Goal: Task Accomplishment & Management: Complete application form

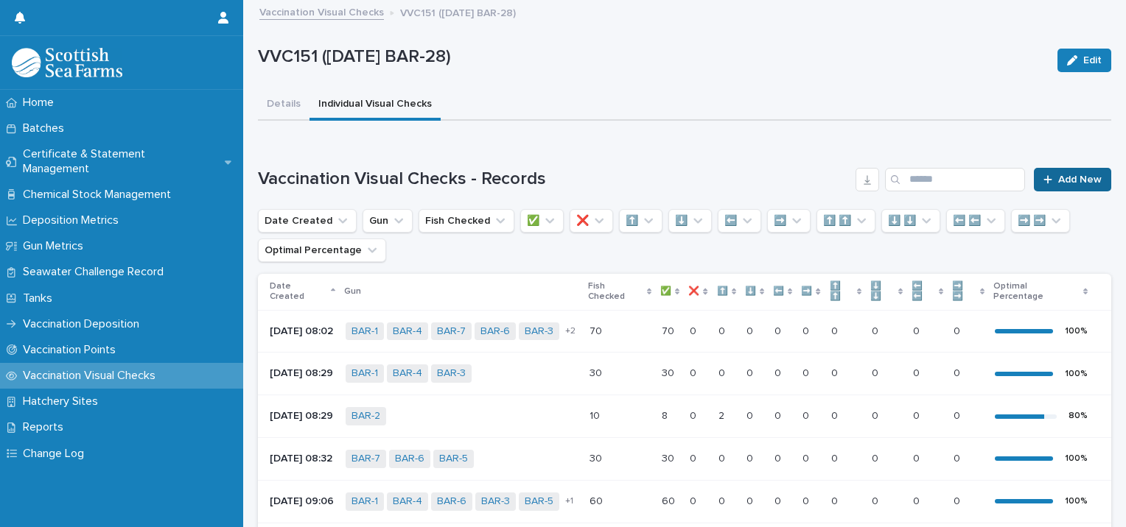
click at [1077, 175] on span "Add New" at bounding box center [1079, 180] width 43 height 10
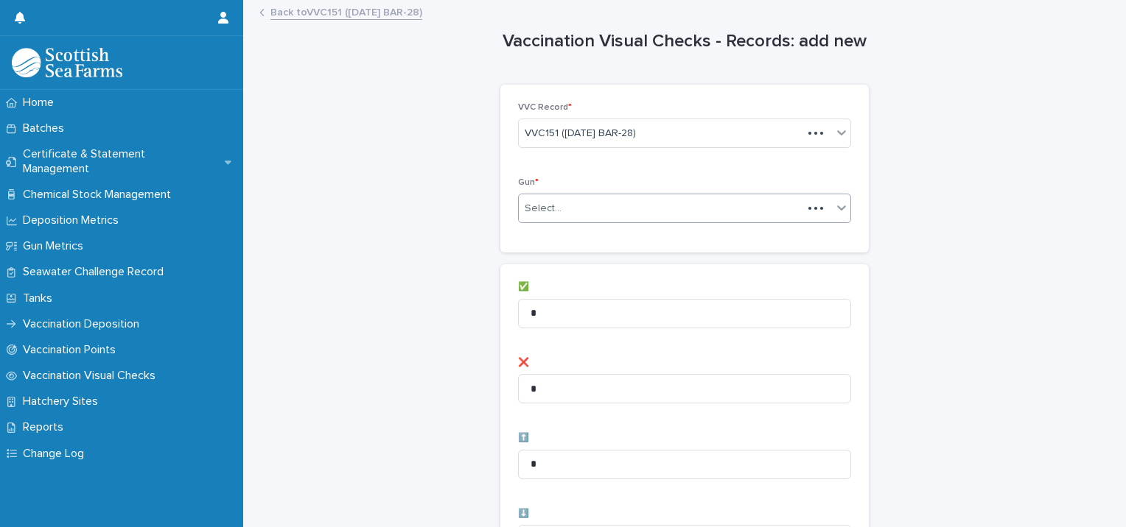
click at [547, 200] on div "Select..." at bounding box center [661, 209] width 284 height 24
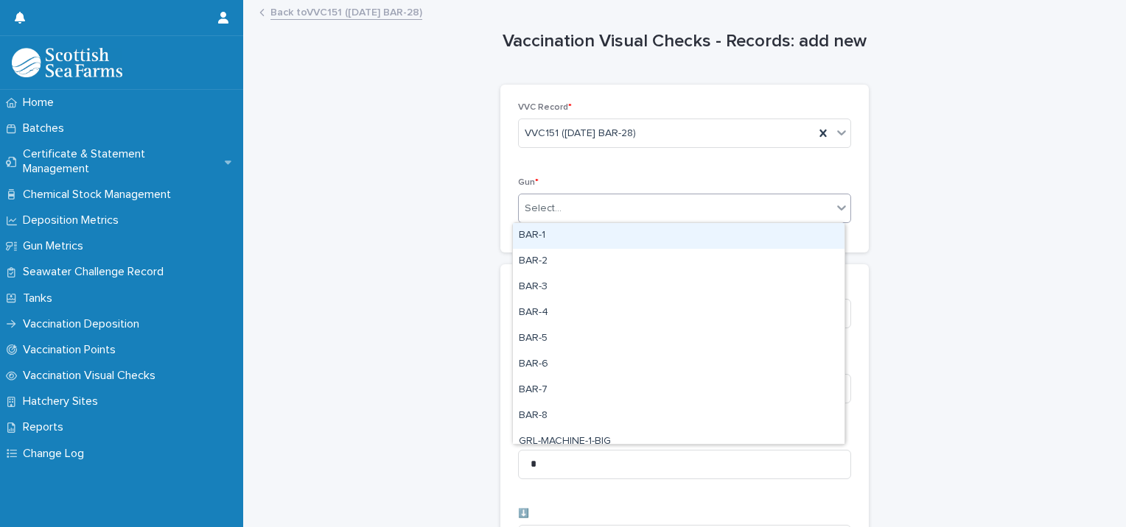
click at [534, 243] on div "BAR-1" at bounding box center [678, 236] width 331 height 26
click at [608, 208] on div "BAR-1" at bounding box center [666, 209] width 295 height 26
drag, startPoint x: 575, startPoint y: 236, endPoint x: 583, endPoint y: 236, distance: 8.8
click at [578, 236] on div "BAR-2" at bounding box center [678, 236] width 331 height 26
click at [660, 211] on div "BAR-1 BAR-2" at bounding box center [666, 209] width 295 height 26
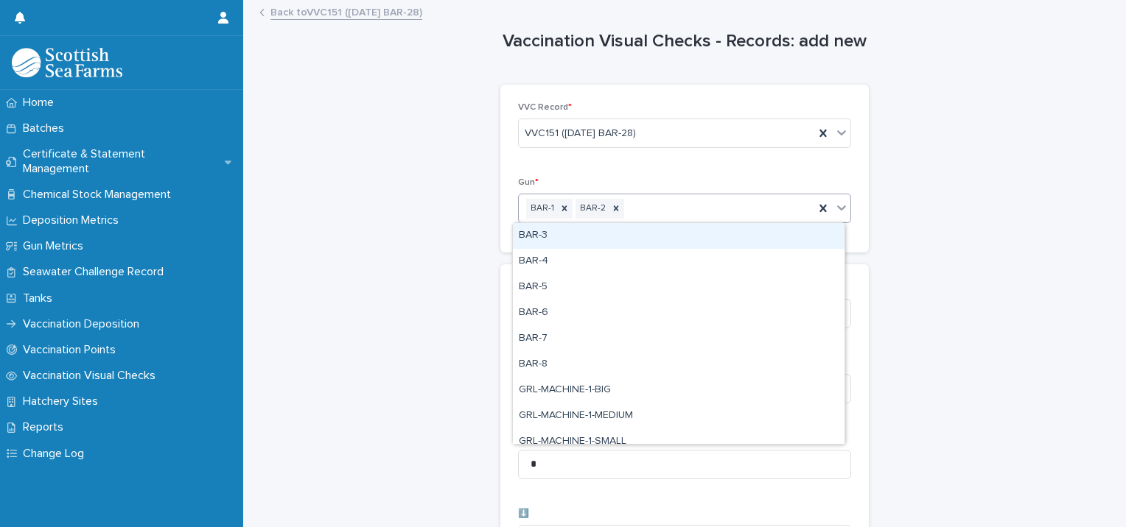
drag, startPoint x: 628, startPoint y: 234, endPoint x: 620, endPoint y: 238, distance: 8.2
click at [627, 234] on div "BAR-3" at bounding box center [678, 236] width 331 height 26
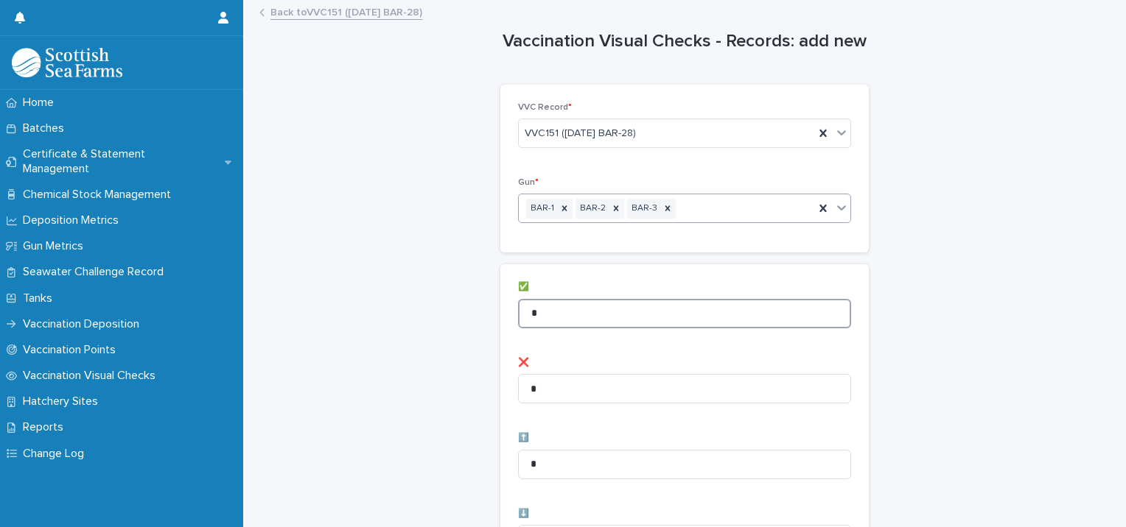
drag, startPoint x: 569, startPoint y: 313, endPoint x: 265, endPoint y: 298, distance: 303.9
type input "**"
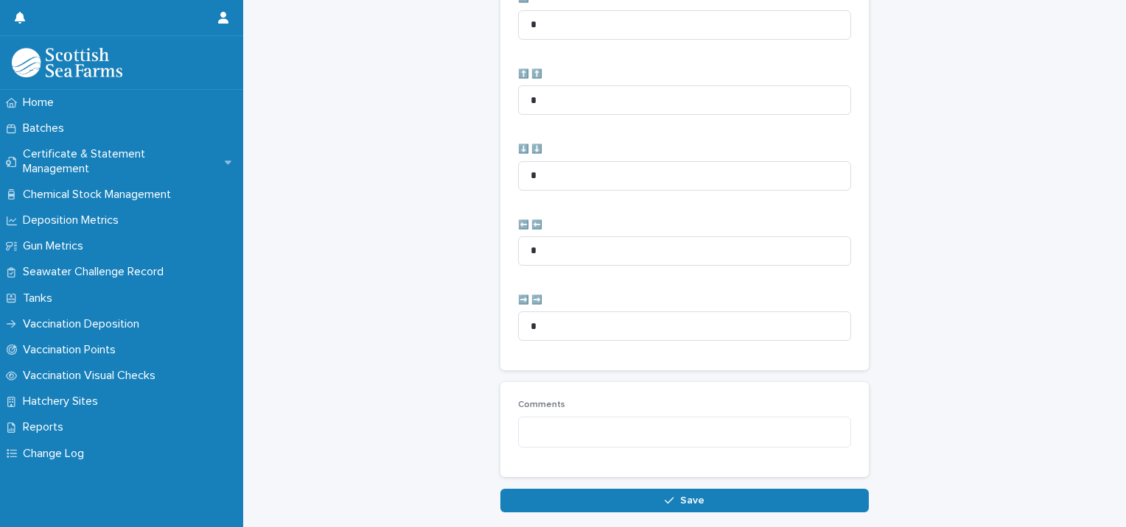
scroll to position [735, 0]
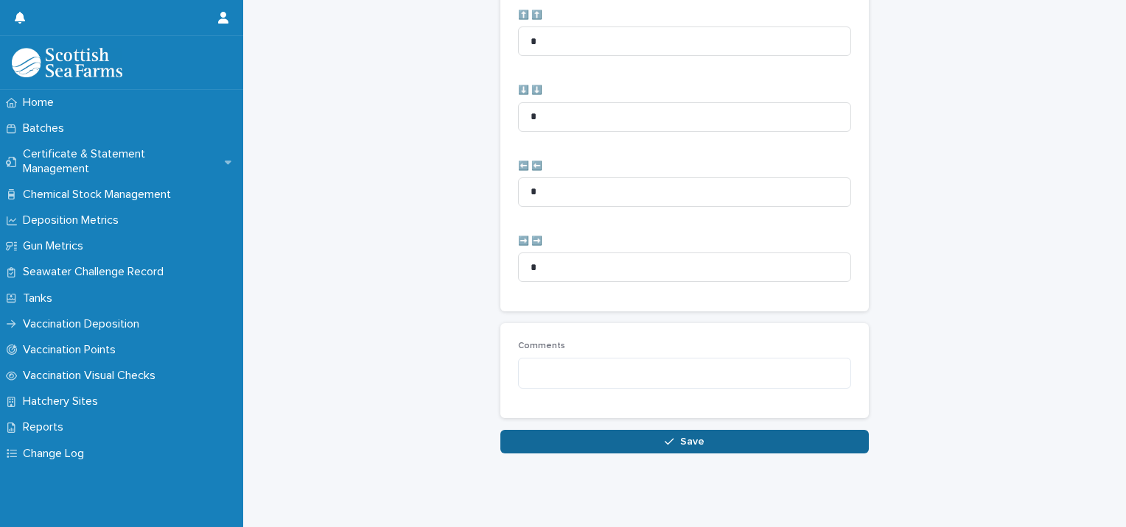
click at [594, 441] on button "Save" at bounding box center [684, 442] width 368 height 24
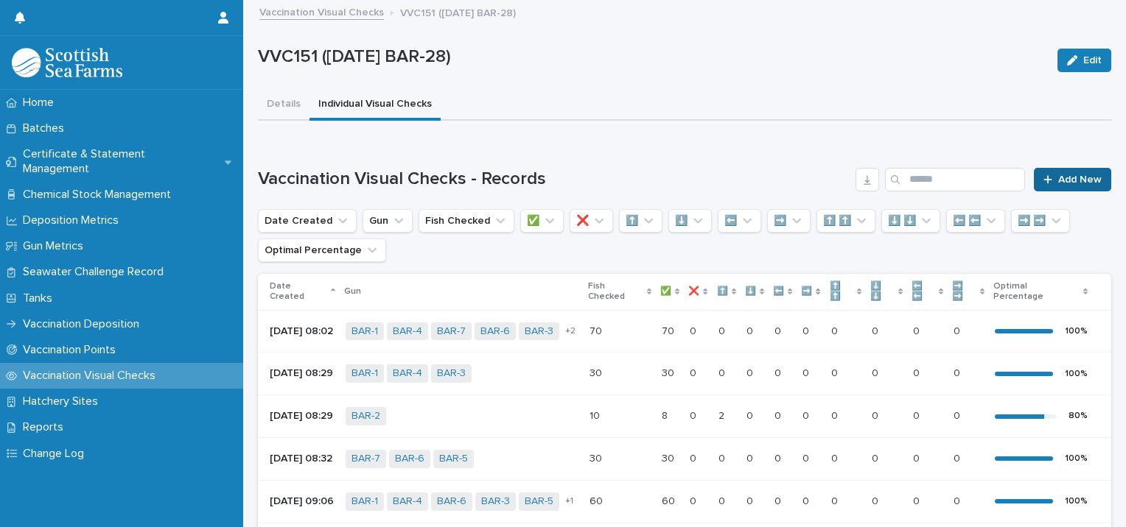
click at [1056, 172] on link "Add New" at bounding box center [1072, 180] width 77 height 24
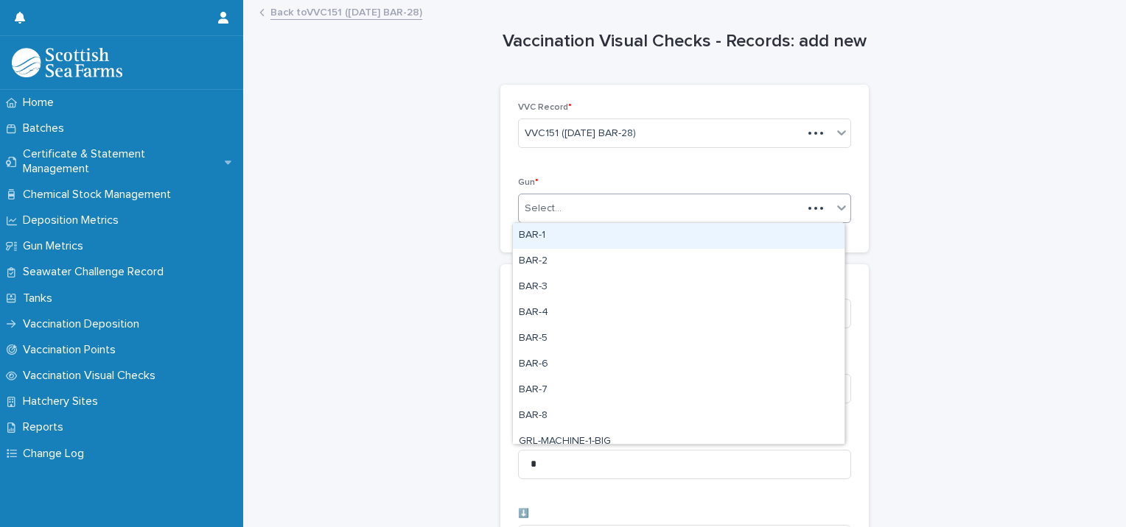
click at [551, 198] on div "Select..." at bounding box center [661, 209] width 284 height 24
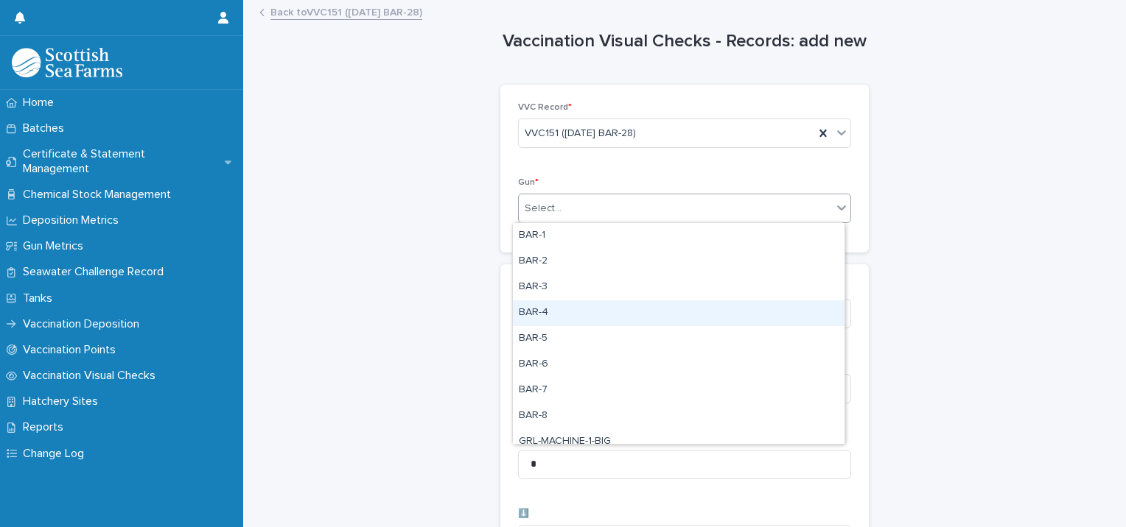
click at [555, 312] on div "BAR-4" at bounding box center [678, 314] width 331 height 26
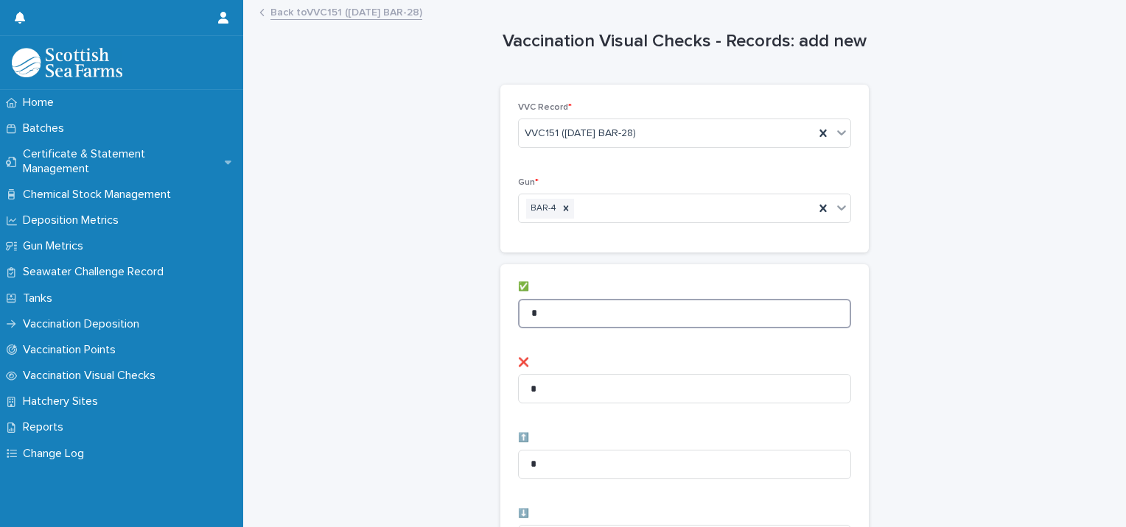
drag, startPoint x: 470, startPoint y: 309, endPoint x: 385, endPoint y: 279, distance: 90.4
type input "*"
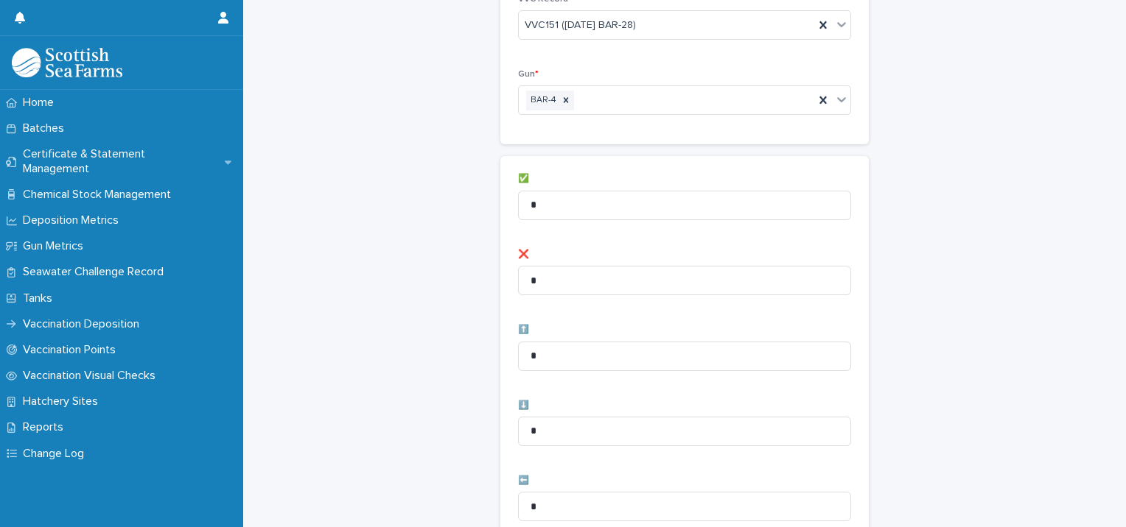
scroll to position [221, 0]
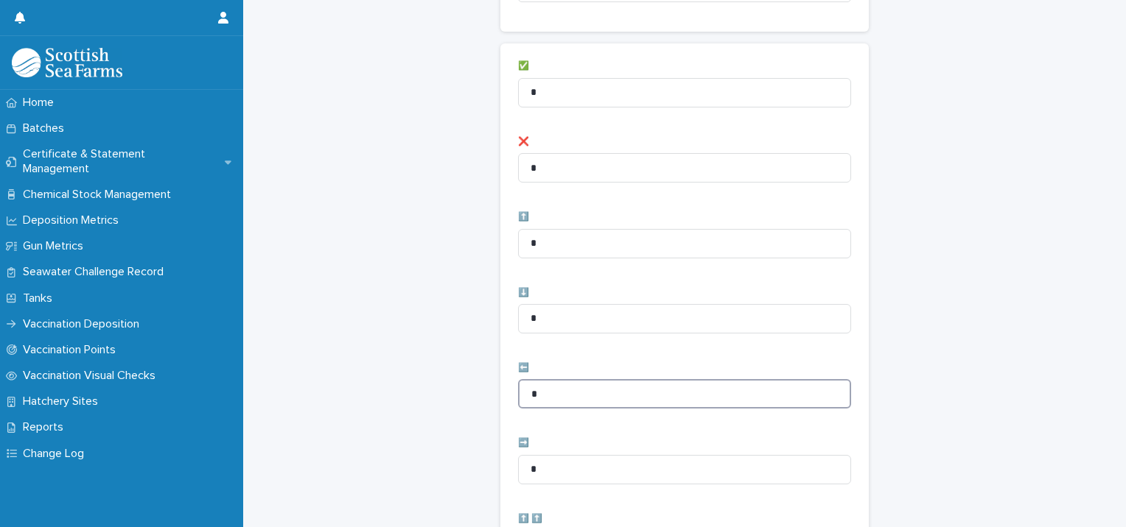
drag, startPoint x: 563, startPoint y: 400, endPoint x: 396, endPoint y: 407, distance: 167.4
click at [397, 407] on div "Vaccination Visual Checks - Records: add new Loading... Saving… Loading... Savi…" at bounding box center [684, 368] width 853 height 1177
type input "*"
click at [388, 408] on div "Vaccination Visual Checks - Records: add new Loading... Saving… Loading... Savi…" at bounding box center [684, 368] width 853 height 1177
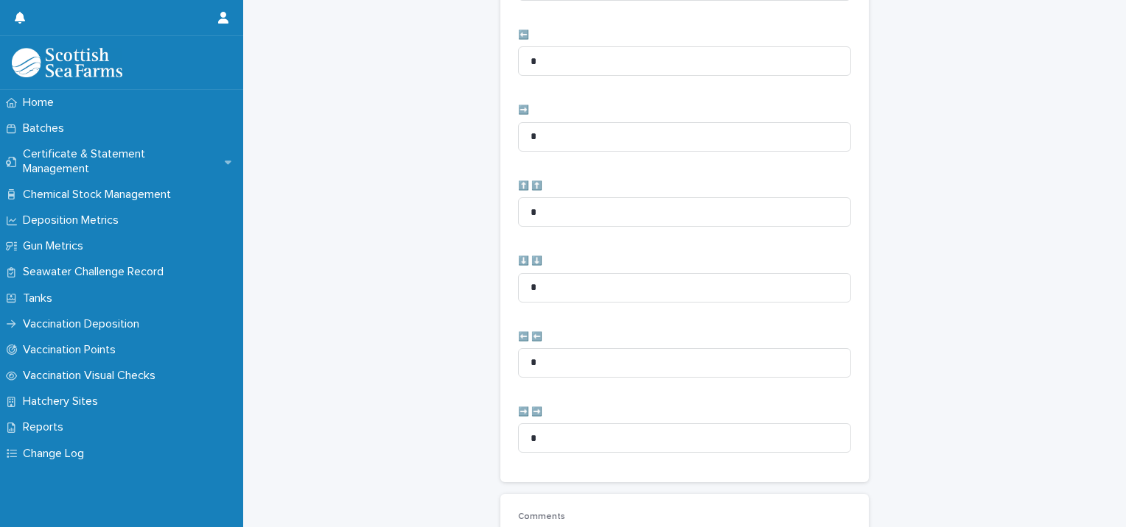
scroll to position [735, 0]
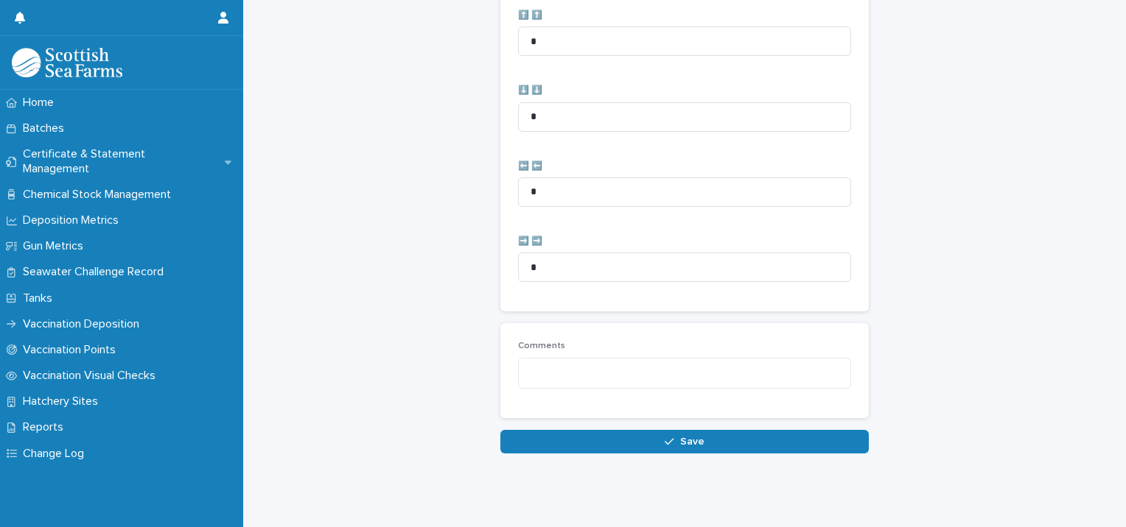
click at [562, 433] on button "Save" at bounding box center [684, 442] width 368 height 24
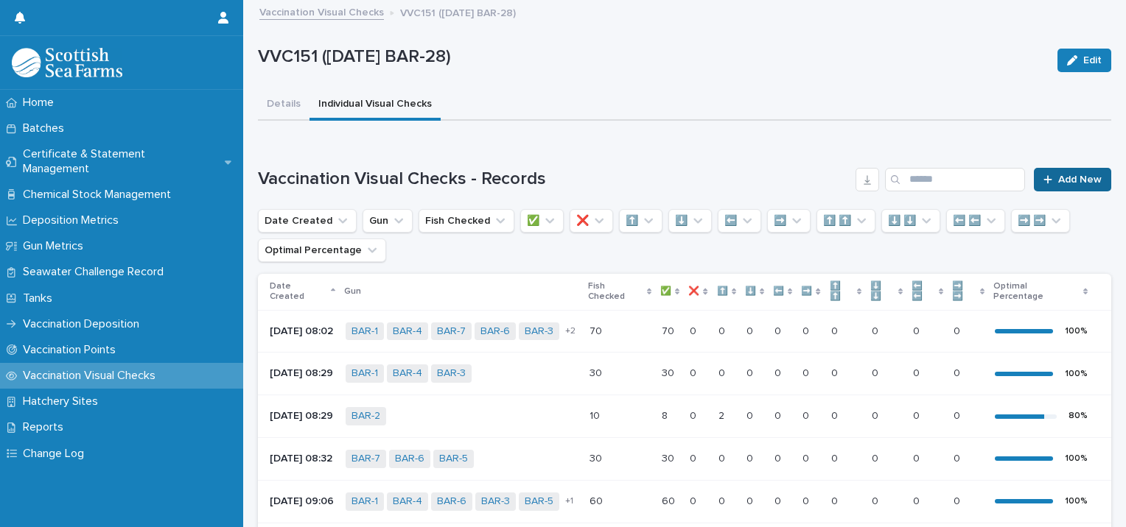
click at [1070, 175] on span "Add New" at bounding box center [1079, 180] width 43 height 10
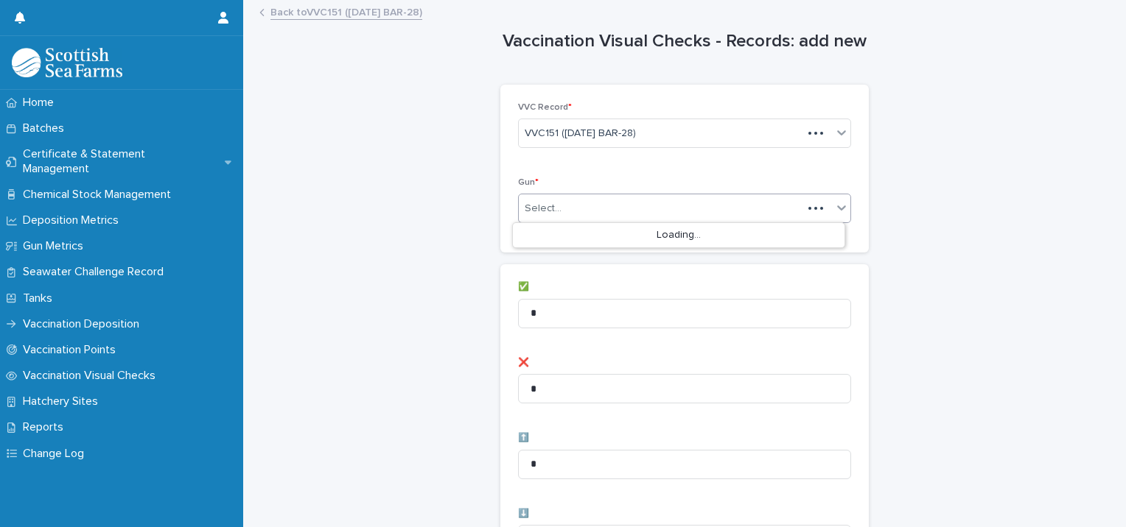
click at [586, 211] on div "Select..." at bounding box center [661, 209] width 284 height 24
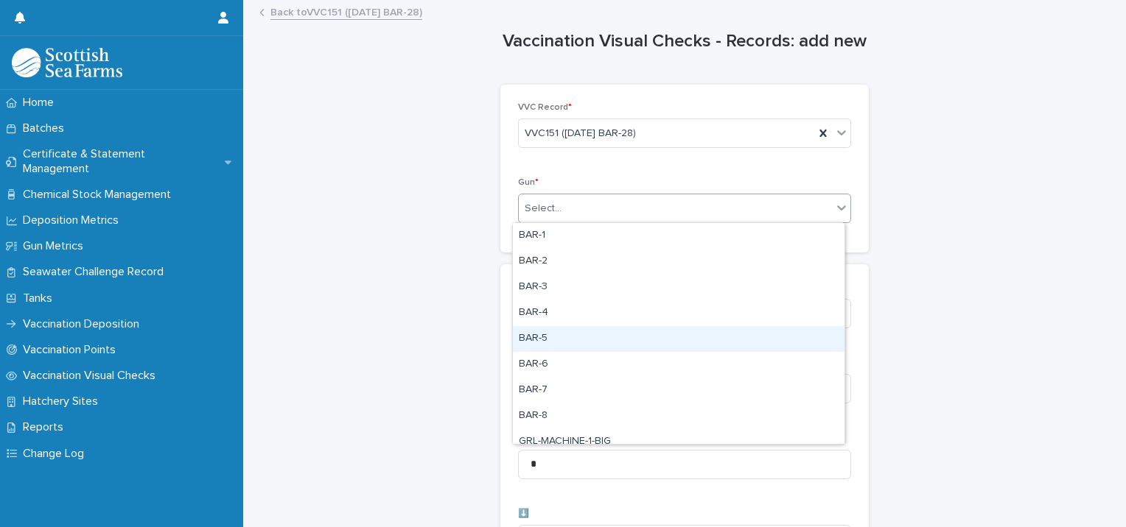
click at [552, 345] on div "BAR-5" at bounding box center [678, 339] width 331 height 26
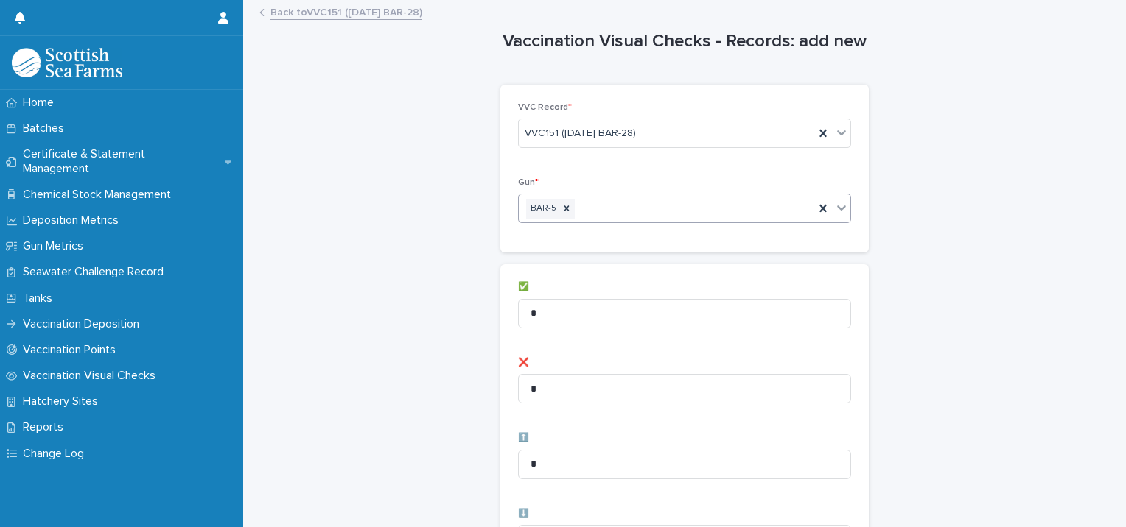
click at [613, 217] on div "BAR-5" at bounding box center [666, 209] width 295 height 26
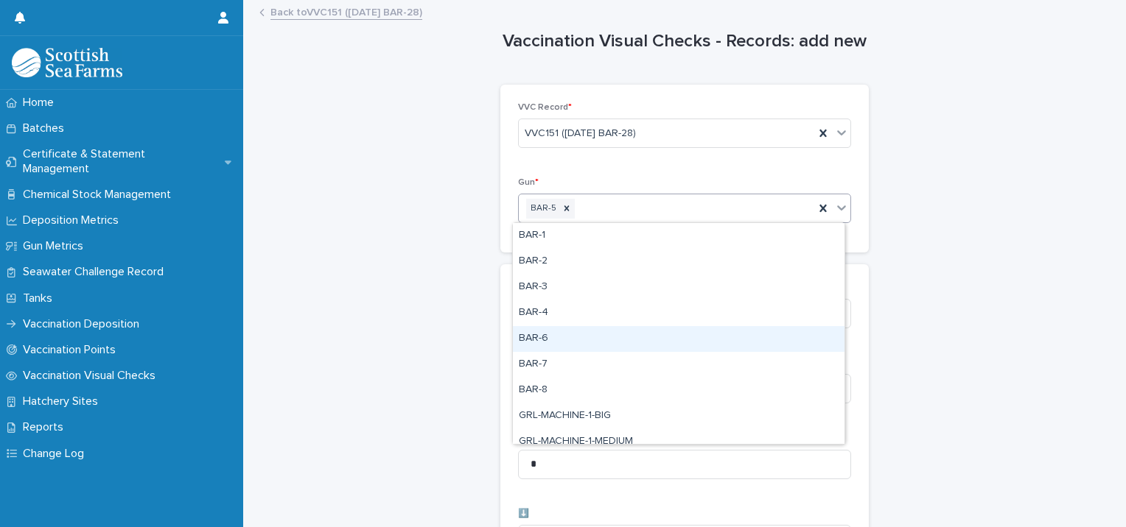
click at [555, 343] on div "BAR-6" at bounding box center [678, 339] width 331 height 26
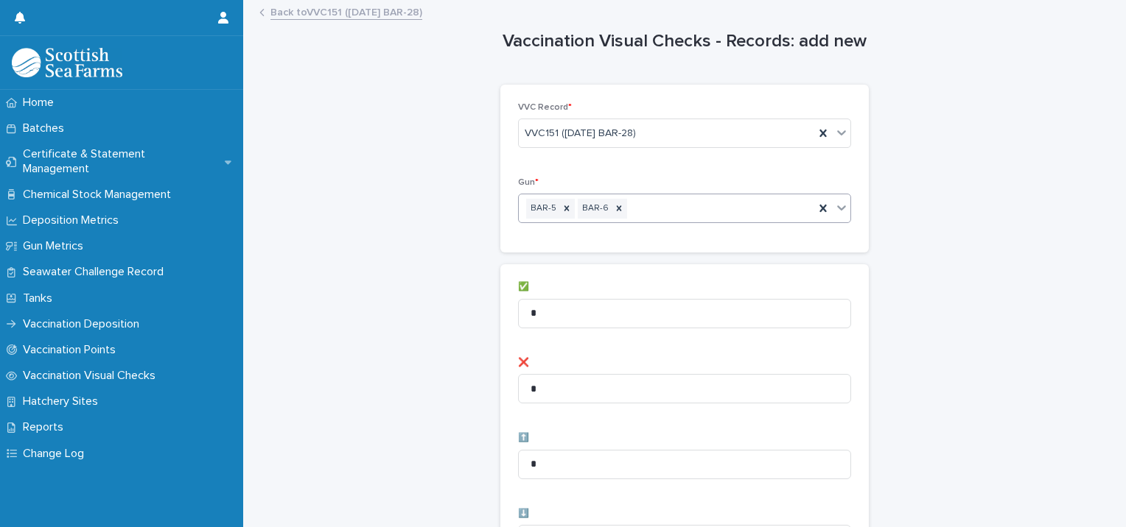
click at [659, 214] on div "BAR-5 BAR-6" at bounding box center [666, 209] width 295 height 26
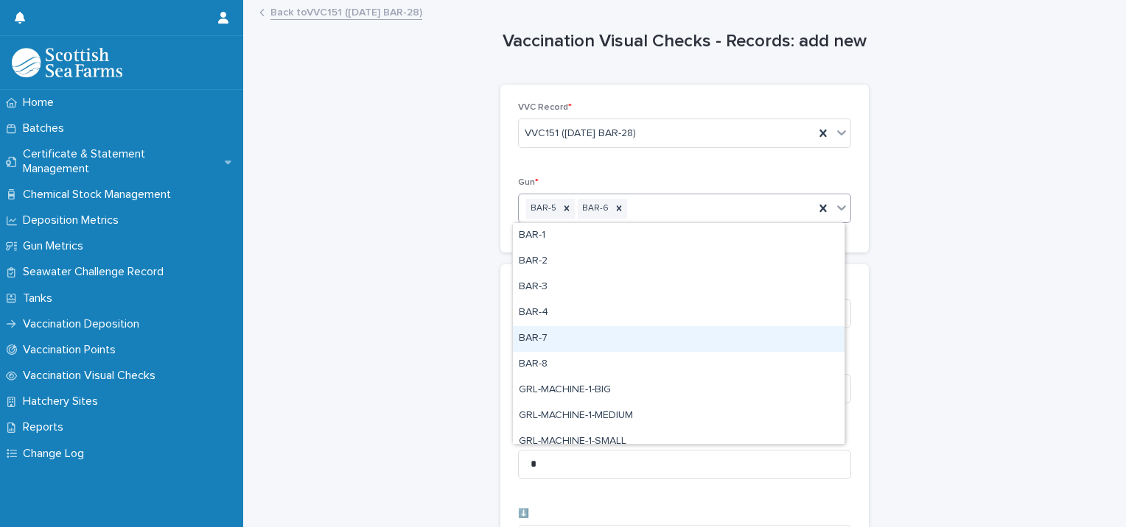
click at [572, 345] on div "BAR-7" at bounding box center [678, 339] width 331 height 26
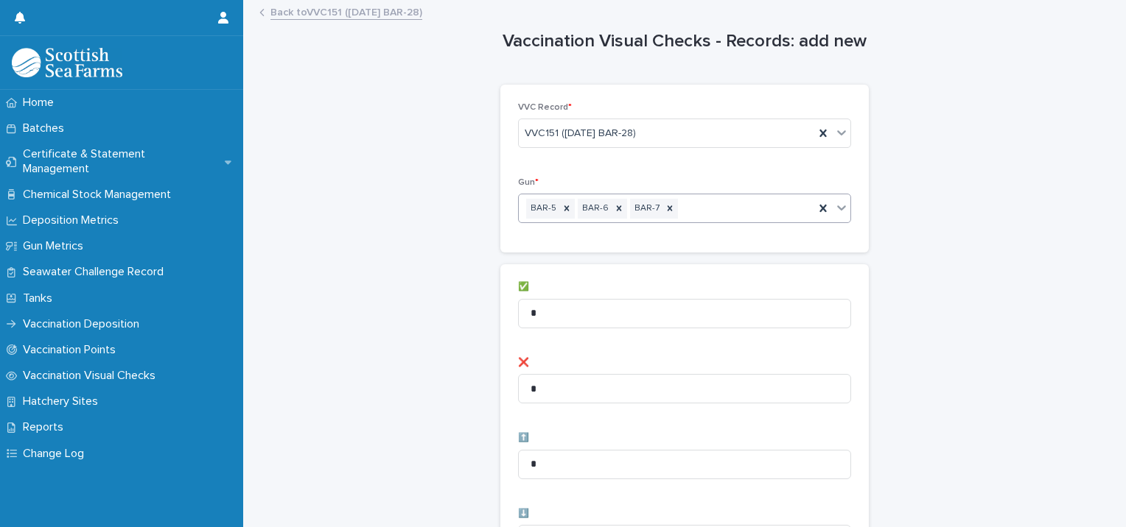
drag, startPoint x: 499, startPoint y: 315, endPoint x: 463, endPoint y: 316, distance: 35.4
type input "**"
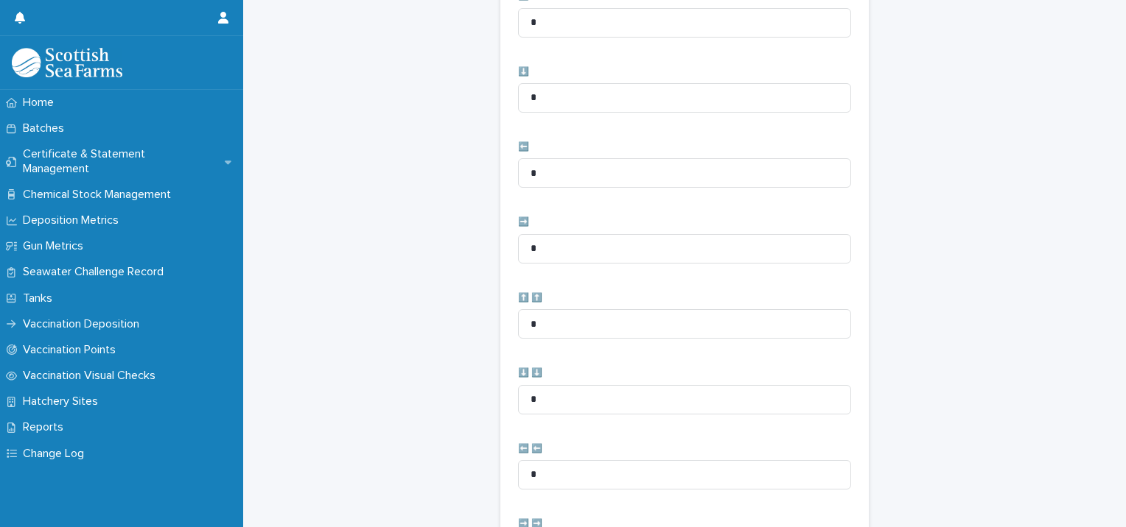
scroll to position [735, 0]
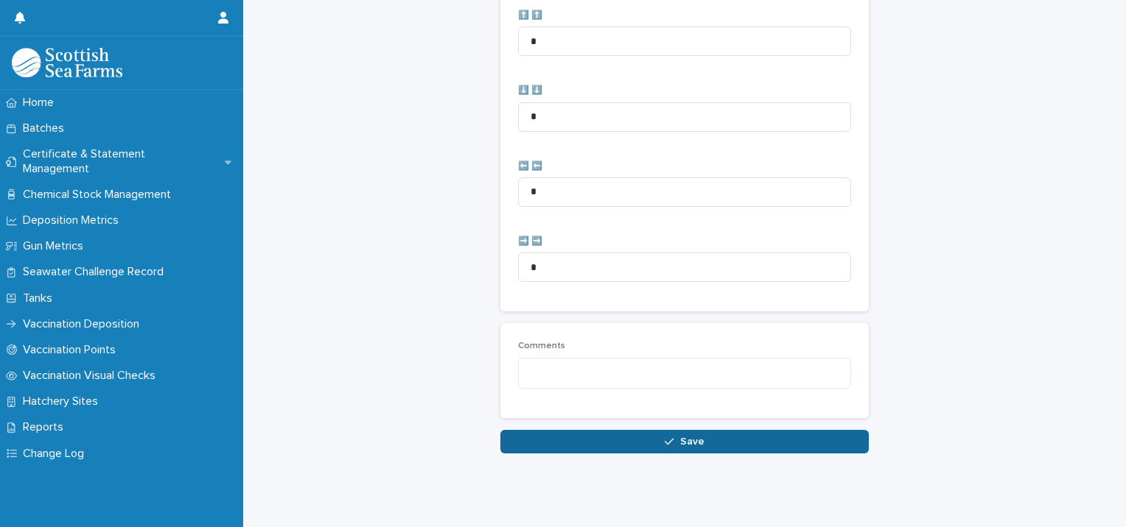
click at [533, 430] on button "Save" at bounding box center [684, 442] width 368 height 24
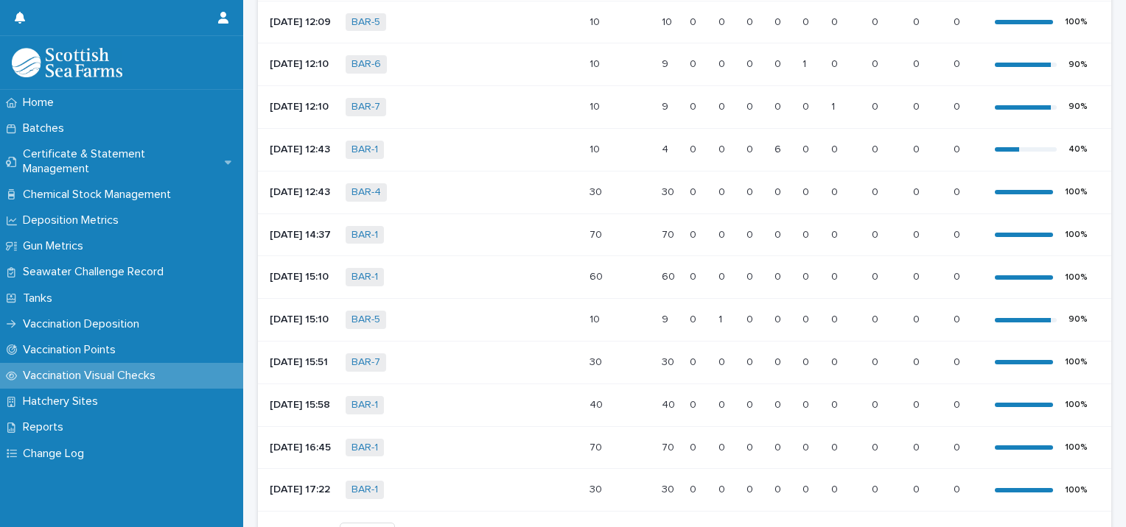
scroll to position [733, 0]
